Goal: Task Accomplishment & Management: Use online tool/utility

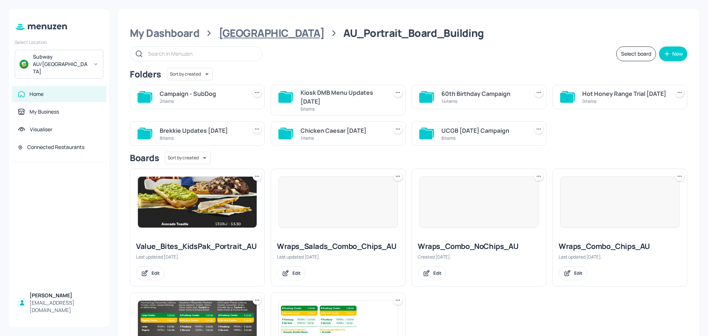
click at [256, 32] on div "[GEOGRAPHIC_DATA]" at bounding box center [272, 33] width 106 height 13
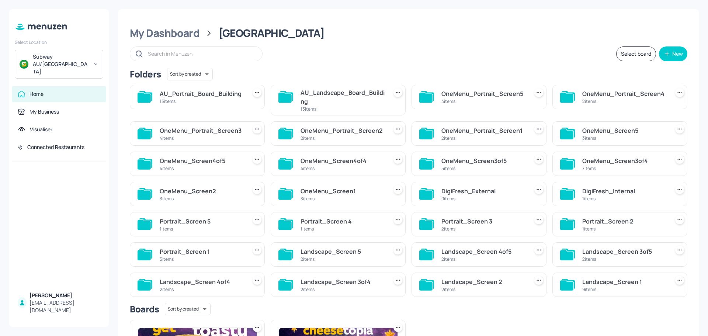
click at [334, 97] on div "AU_Landscape_Board_Building" at bounding box center [343, 97] width 84 height 18
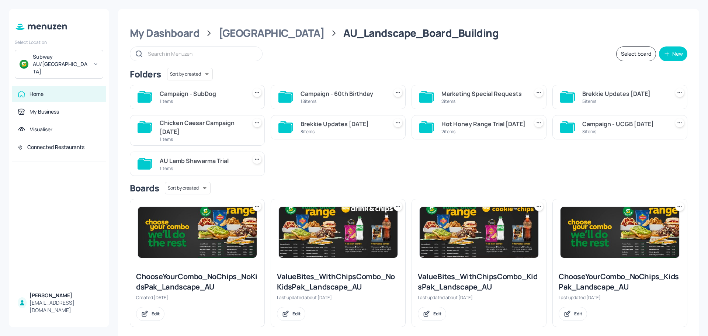
click at [185, 97] on div "Campaign - SubDog" at bounding box center [202, 93] width 84 height 9
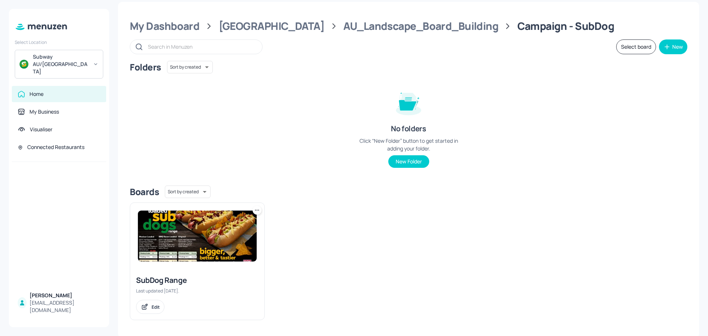
scroll to position [9, 0]
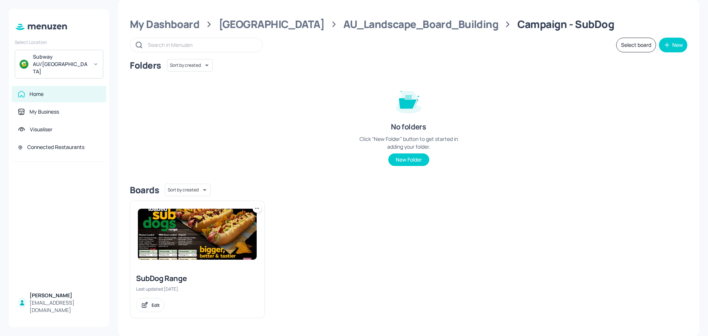
click at [192, 247] on img at bounding box center [197, 234] width 119 height 51
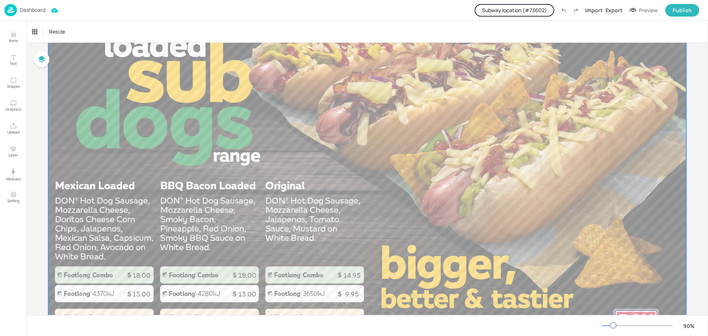
scroll to position [129, 0]
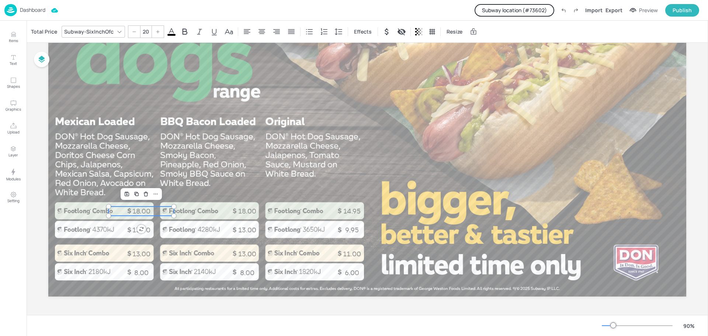
click at [143, 214] on p "18.00" at bounding box center [141, 211] width 65 height 9
click at [47, 34] on div "Total Price" at bounding box center [44, 32] width 29 height 12
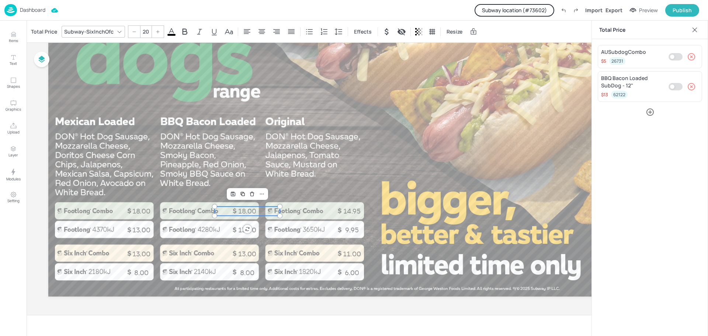
click at [246, 211] on p "18.00" at bounding box center [247, 211] width 65 height 9
type input "20"
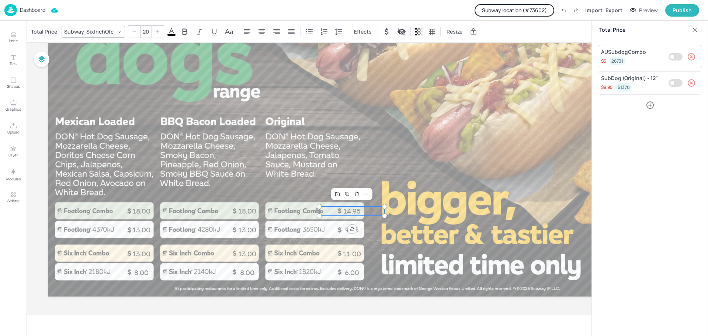
click at [343, 213] on p "14.95" at bounding box center [351, 211] width 65 height 9
click at [32, 10] on p "Dashboard" at bounding box center [32, 9] width 25 height 5
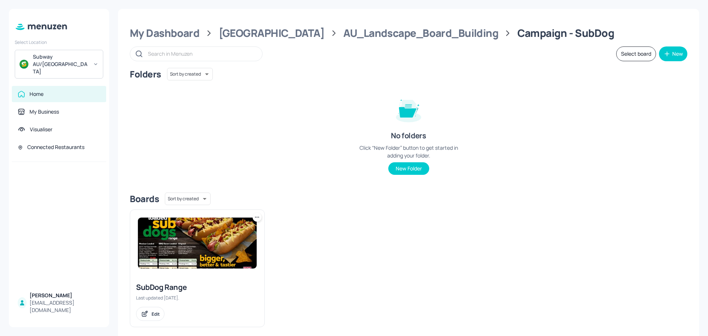
click at [186, 244] on img at bounding box center [197, 243] width 119 height 51
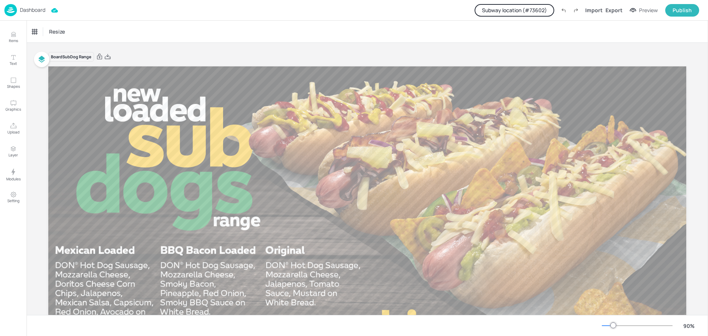
click at [27, 11] on p "Dashboard" at bounding box center [32, 9] width 25 height 5
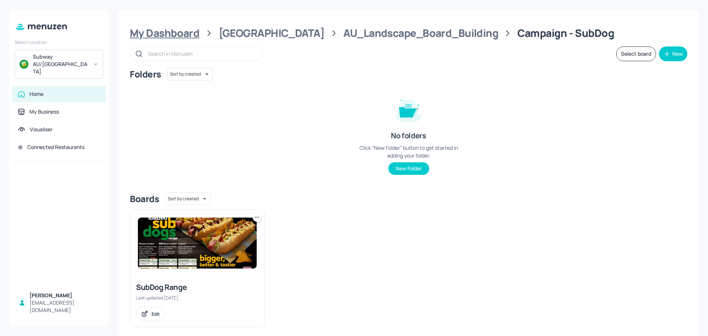
click at [174, 32] on div "My Dashboard" at bounding box center [165, 33] width 70 height 13
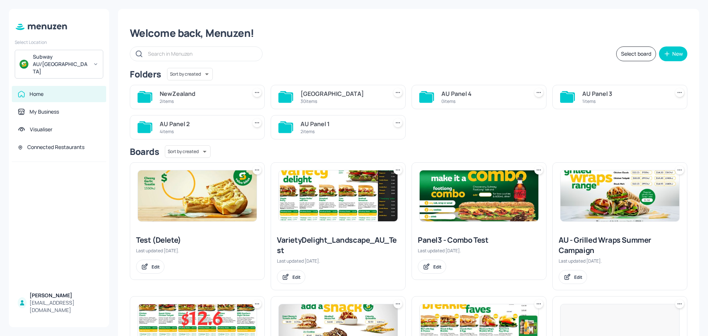
click at [204, 99] on div "2 items" at bounding box center [202, 101] width 84 height 6
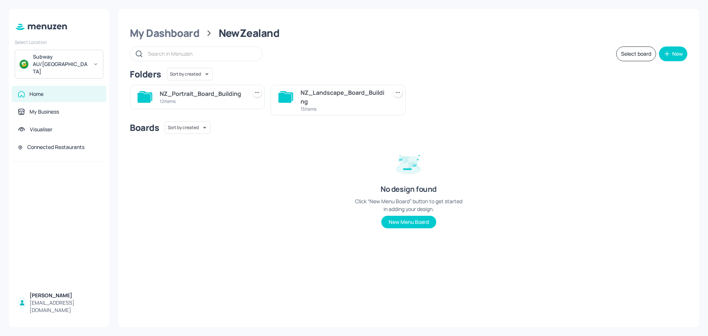
click at [312, 103] on div "NZ_Landscape_Board_Building" at bounding box center [343, 97] width 84 height 18
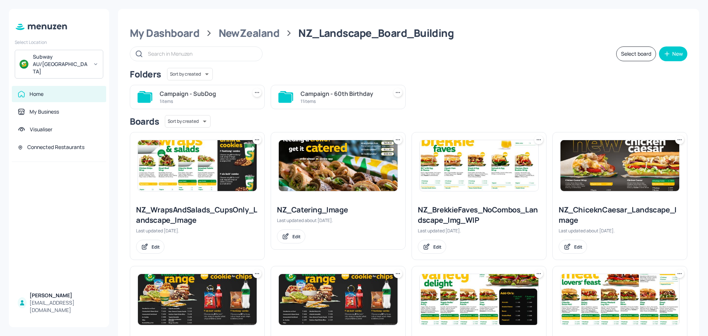
click at [223, 99] on div "1 items" at bounding box center [202, 101] width 84 height 6
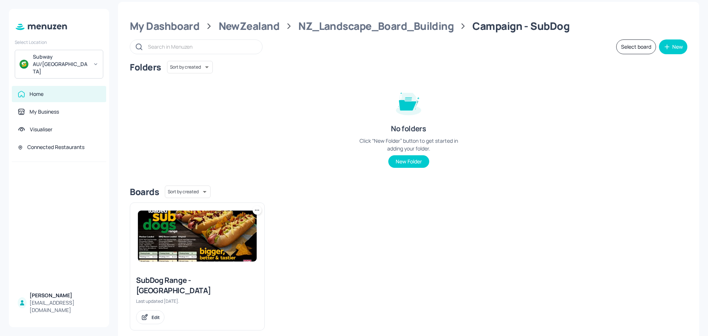
scroll to position [9, 0]
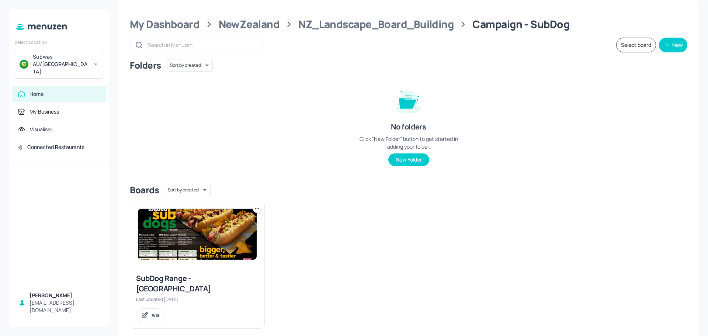
click at [187, 236] on img at bounding box center [197, 234] width 119 height 51
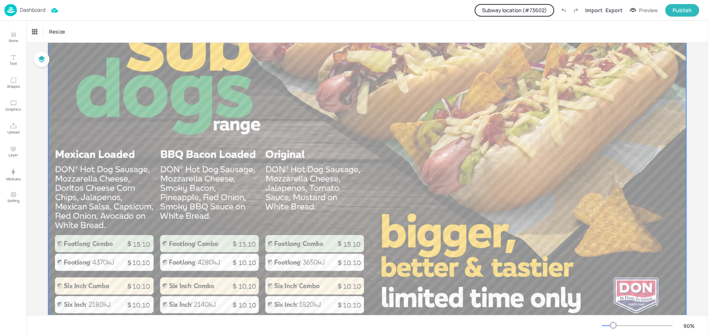
scroll to position [129, 0]
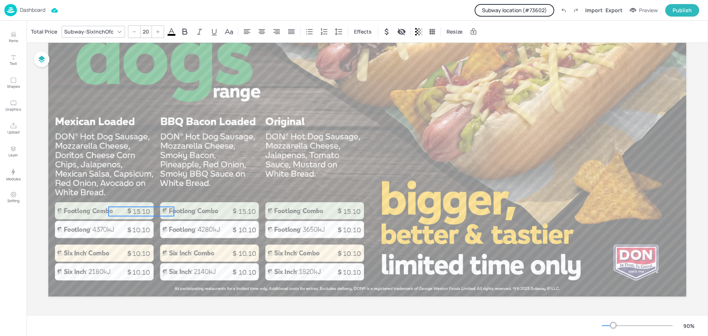
click at [135, 212] on p "15.10" at bounding box center [141, 211] width 65 height 9
click at [39, 29] on div "Total Price" at bounding box center [44, 32] width 29 height 12
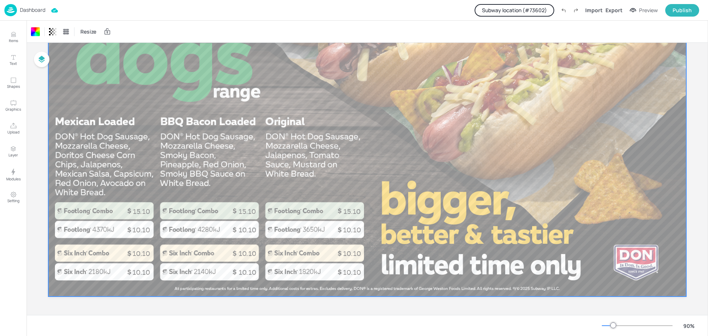
click at [30, 10] on p "Dashboard" at bounding box center [32, 9] width 25 height 5
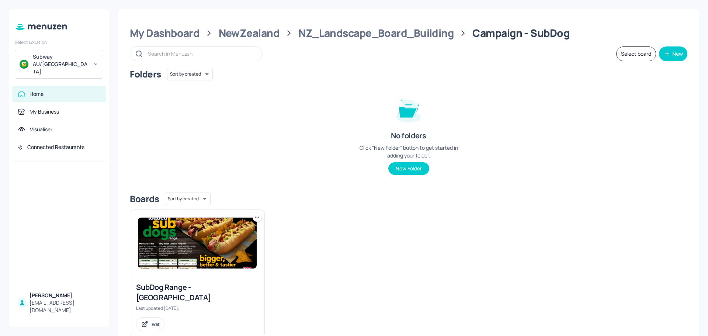
click at [304, 101] on div "Folders Sort by created id ​ No folders Click “New Folder” button to get starte…" at bounding box center [409, 127] width 558 height 119
click at [198, 249] on img at bounding box center [197, 243] width 119 height 51
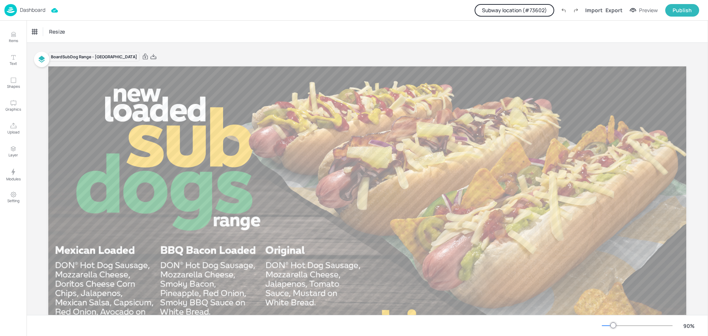
click at [29, 11] on p "Dashboard" at bounding box center [32, 9] width 25 height 5
